Goal: Information Seeking & Learning: Understand process/instructions

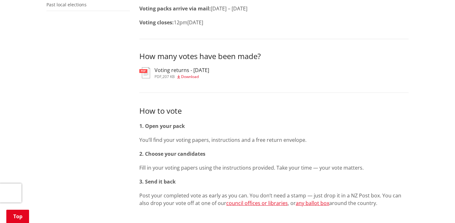
scroll to position [214, 0]
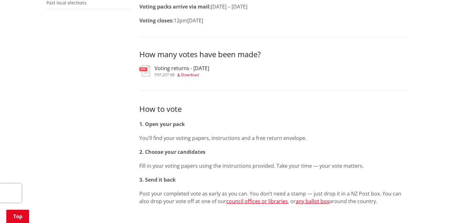
click at [188, 73] on span "Download" at bounding box center [190, 74] width 18 height 5
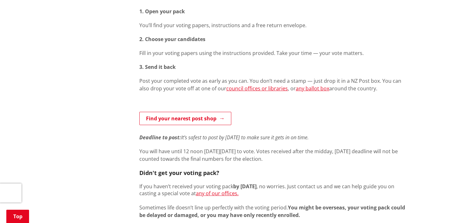
scroll to position [330, 0]
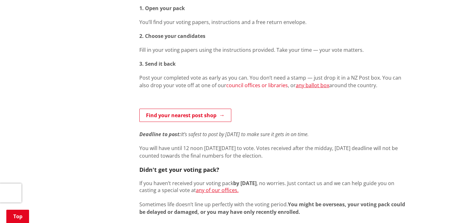
click at [227, 86] on link "council offices or libraries" at bounding box center [257, 85] width 62 height 7
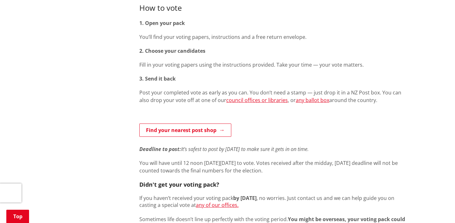
scroll to position [314, 0]
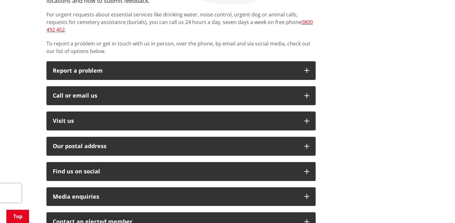
scroll to position [150, 0]
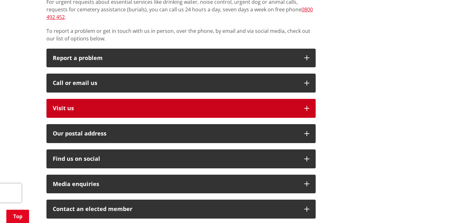
click at [155, 105] on p "Visit us" at bounding box center [175, 108] width 245 height 6
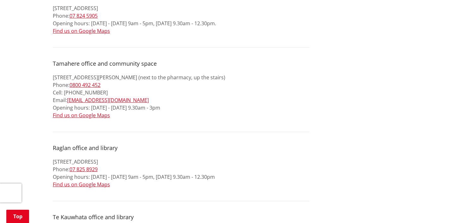
scroll to position [508, 0]
